Goal: Register for event/course

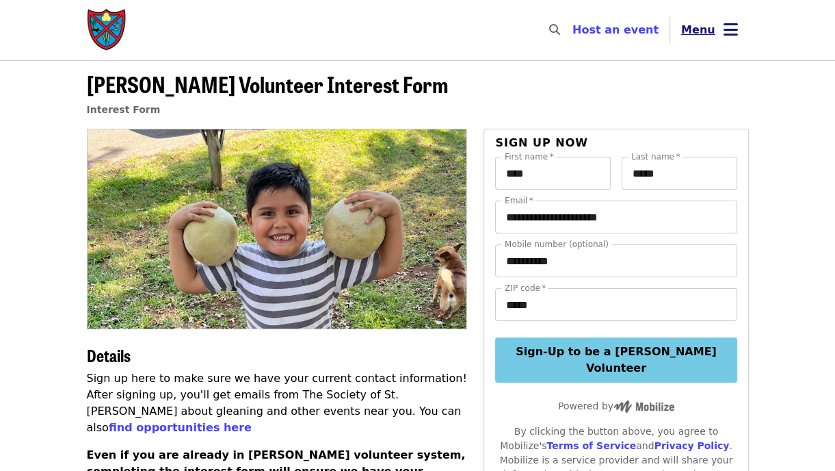
click at [733, 31] on icon "bars icon" at bounding box center [731, 30] width 14 height 20
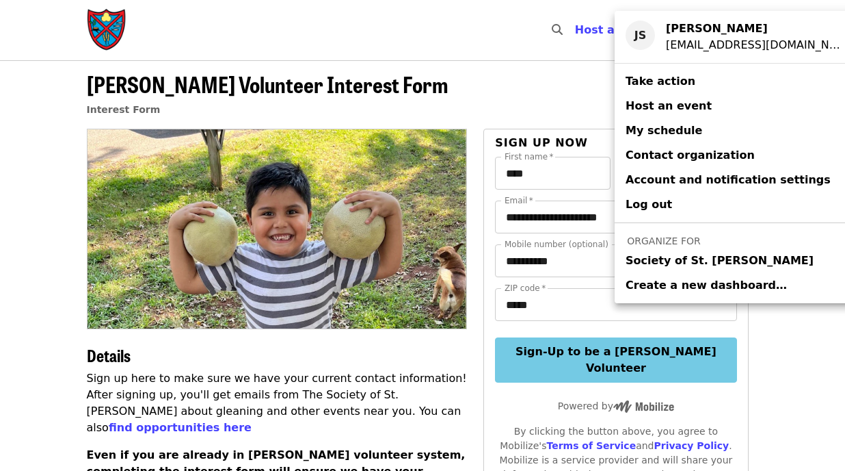
click at [499, 50] on div "Account menu" at bounding box center [422, 235] width 845 height 471
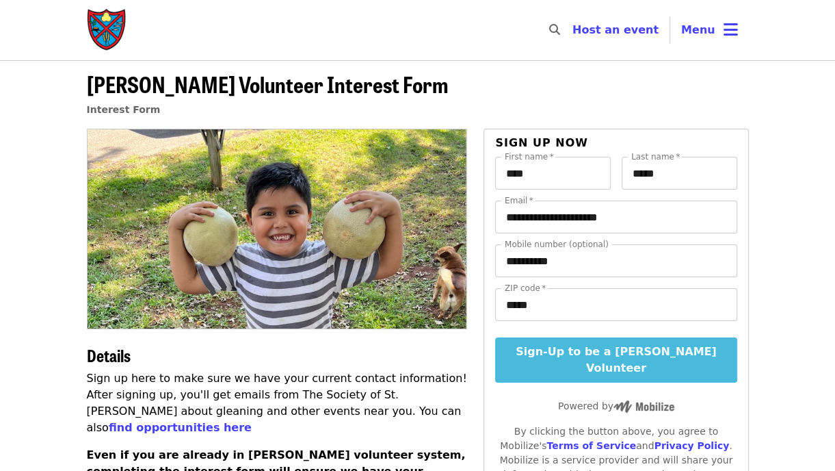
click at [629, 350] on button "Sign-Up to be a [PERSON_NAME] Volunteer" at bounding box center [615, 359] width 241 height 45
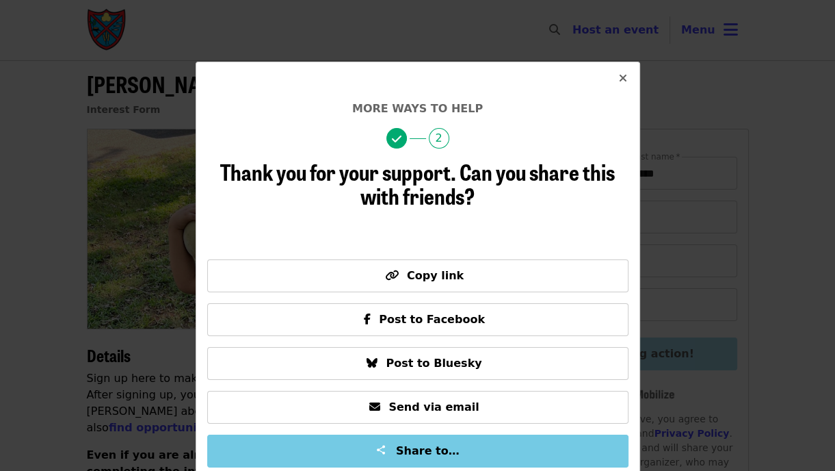
scroll to position [9, 0]
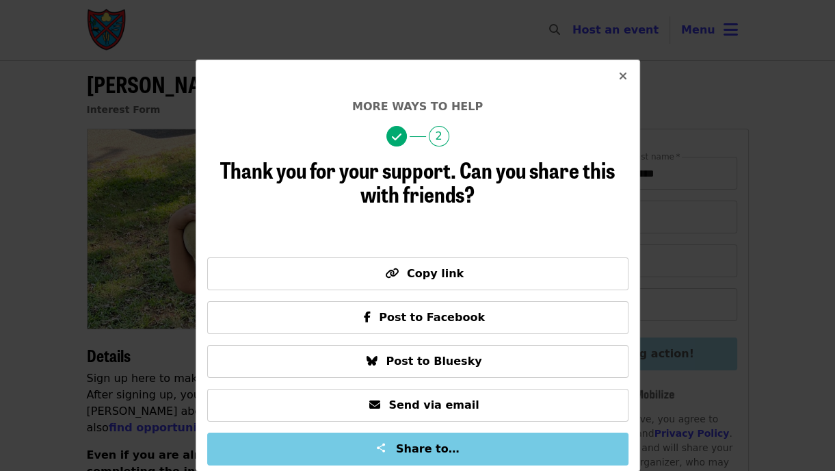
drag, startPoint x: 617, startPoint y: 78, endPoint x: 557, endPoint y: 235, distance: 167.6
click at [571, 234] on div "More ways to help 2 Thank you for your support. Can you share this with friends…" at bounding box center [418, 266] width 445 height 412
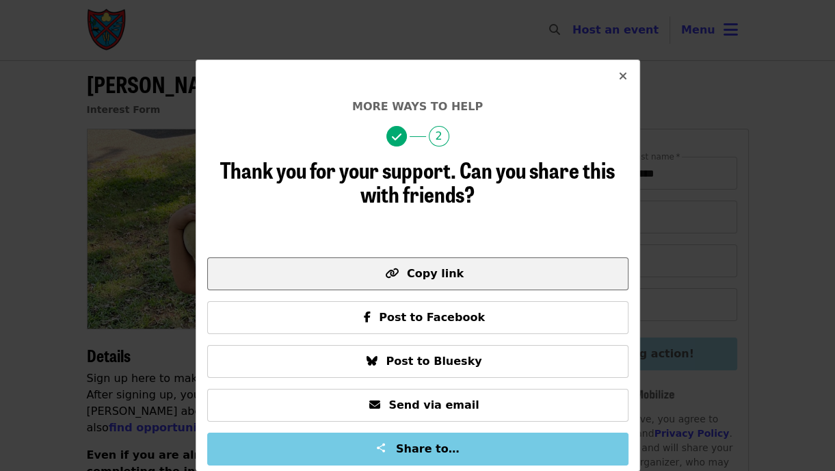
click at [454, 271] on span "Copy link" at bounding box center [418, 273] width 398 height 16
